Goal: Navigation & Orientation: Find specific page/section

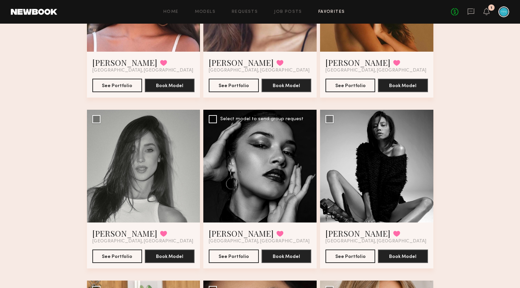
scroll to position [146, 0]
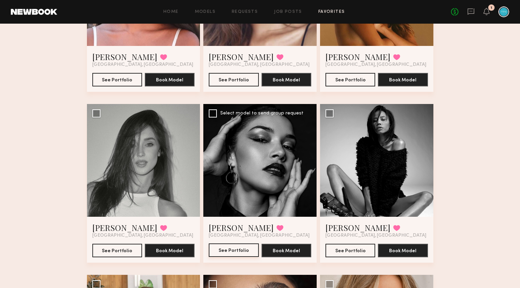
click at [231, 250] on button "See Portfolio" at bounding box center [234, 251] width 50 height 14
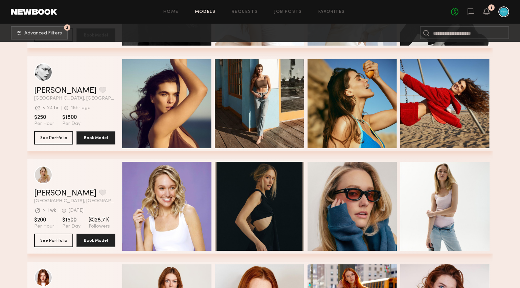
scroll to position [12954, 0]
